Goal: Transaction & Acquisition: Purchase product/service

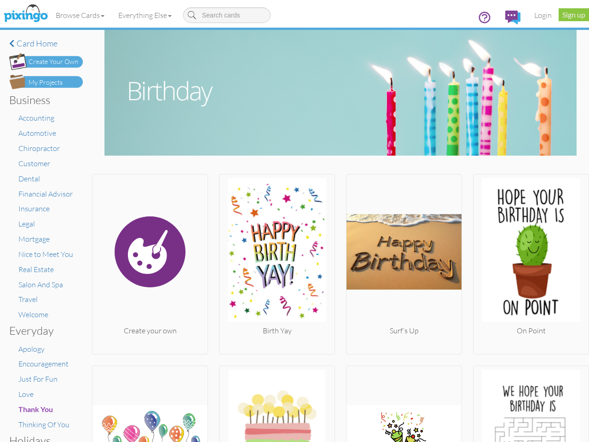
click at [295, 221] on img at bounding box center [277, 251] width 115 height 147
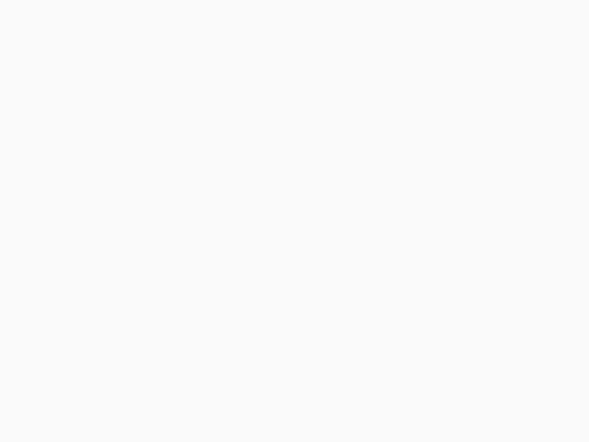
click at [81, 15] on body at bounding box center [294, 221] width 589 height 442
click at [147, 15] on body at bounding box center [294, 221] width 589 height 442
click at [149, 262] on body at bounding box center [294, 221] width 589 height 442
click at [274, 262] on body at bounding box center [294, 221] width 589 height 442
click at [399, 262] on body at bounding box center [294, 221] width 589 height 442
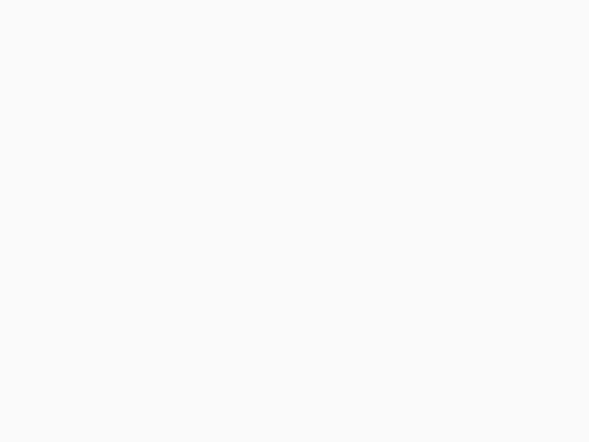
click at [524, 262] on body at bounding box center [294, 221] width 589 height 442
click at [149, 403] on body at bounding box center [294, 221] width 589 height 442
click at [274, 403] on body at bounding box center [294, 221] width 589 height 442
click at [399, 403] on body at bounding box center [294, 221] width 589 height 442
